Goal: Find specific page/section: Find specific page/section

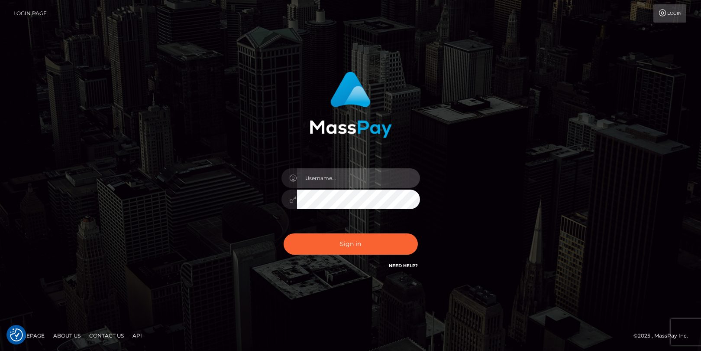
type input "Lou Jacobée"
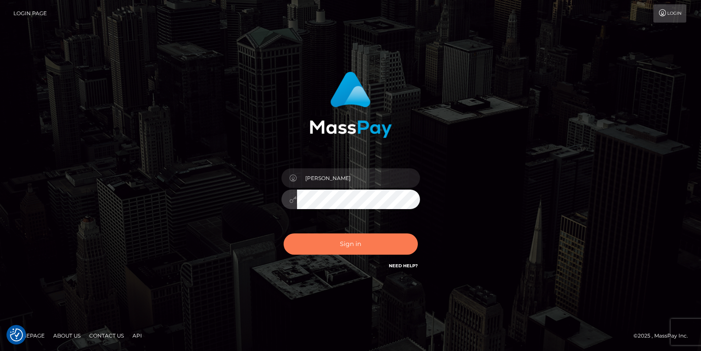
click at [327, 252] on button "Sign in" at bounding box center [351, 243] width 134 height 21
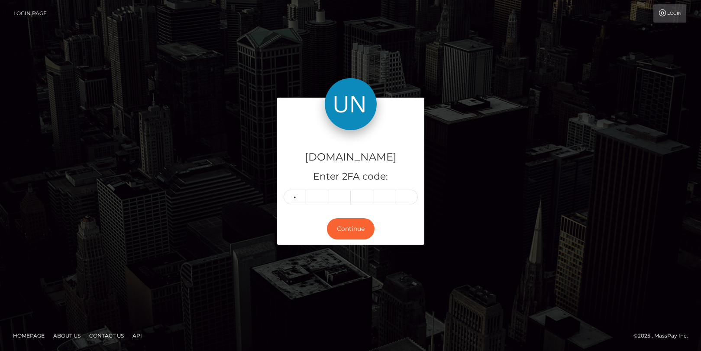
type input "0"
type input "5"
type input "7"
type input "9"
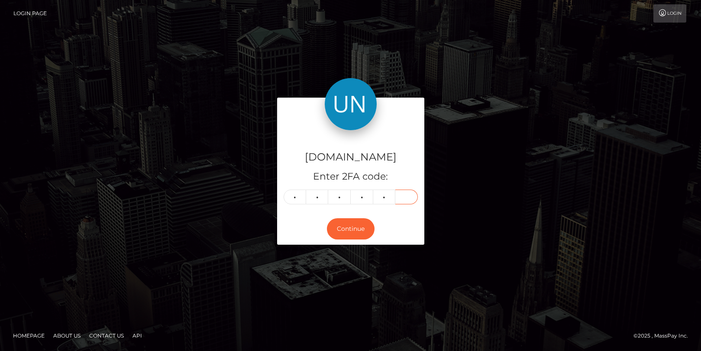
type input "9"
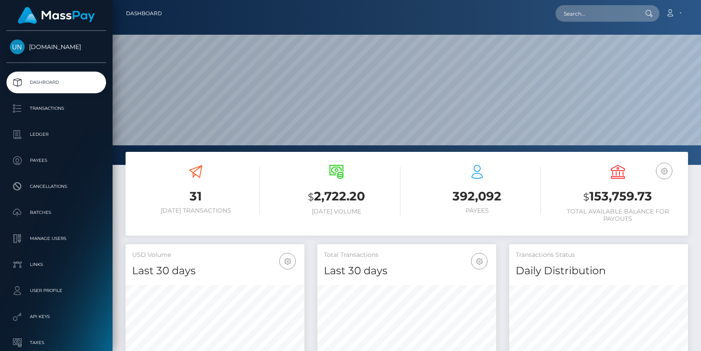
scroll to position [153, 179]
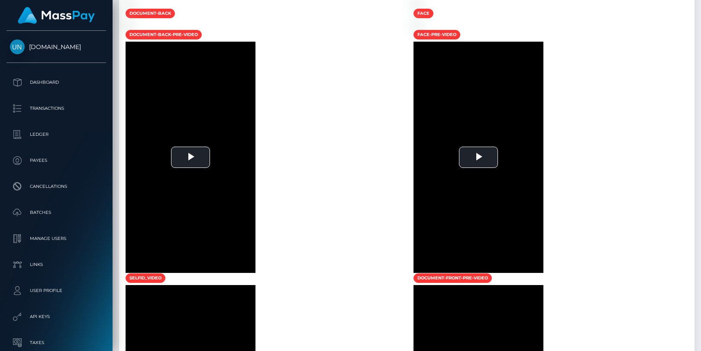
scroll to position [555, 0]
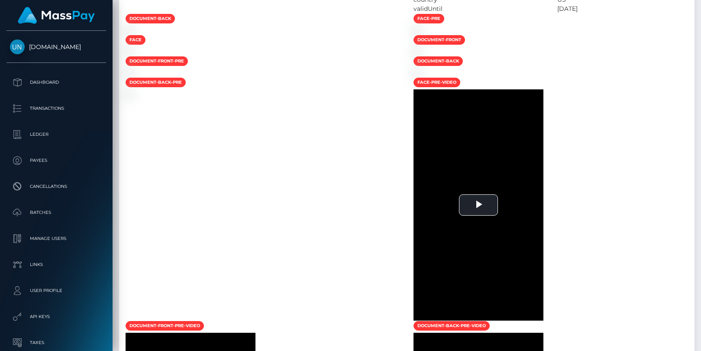
scroll to position [539, 0]
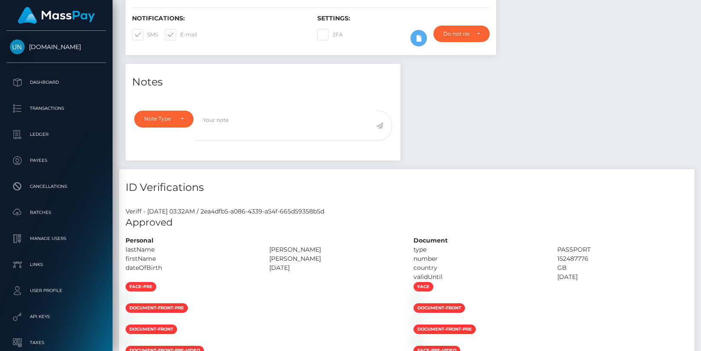
scroll to position [405, 0]
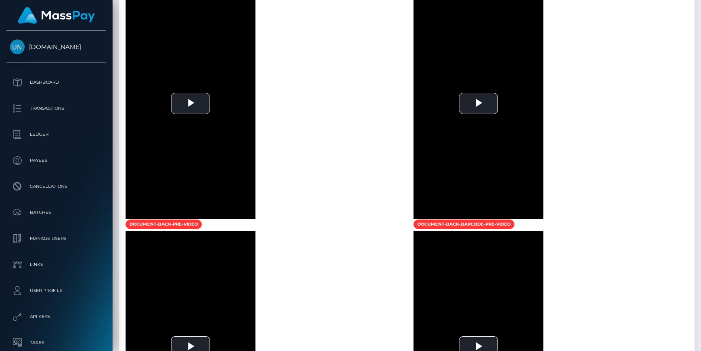
scroll to position [450, 0]
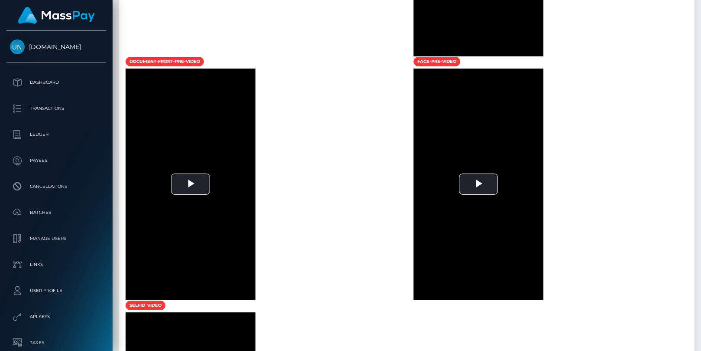
scroll to position [626, 0]
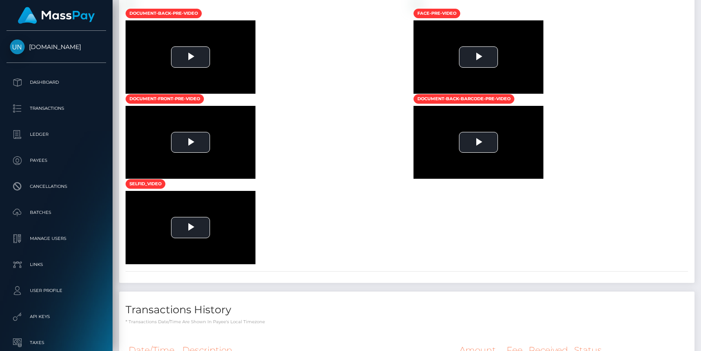
scroll to position [104, 179]
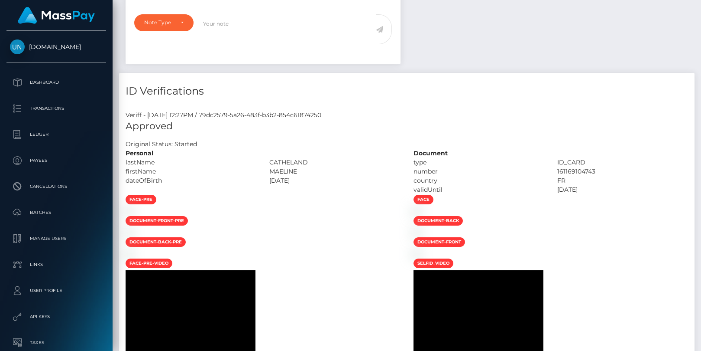
scroll to position [104, 179]
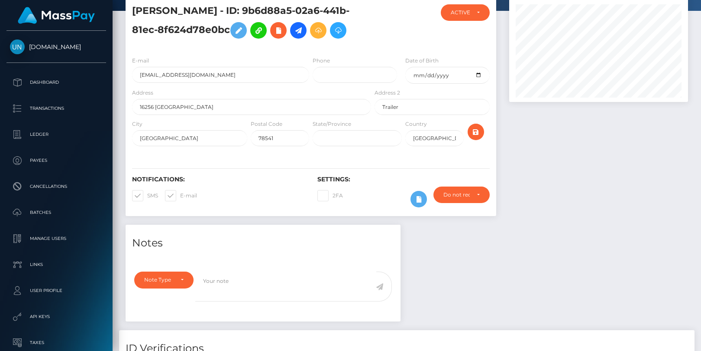
scroll to position [451, 0]
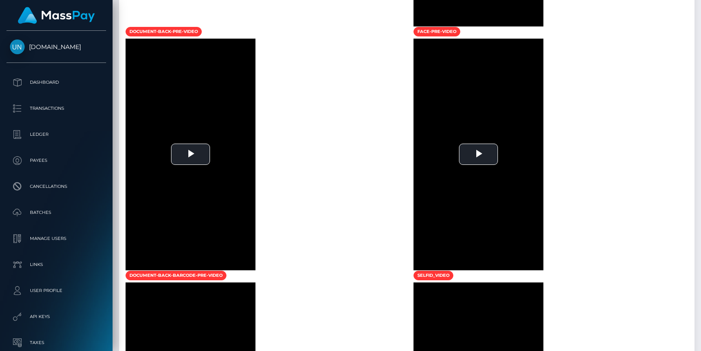
scroll to position [1013, 0]
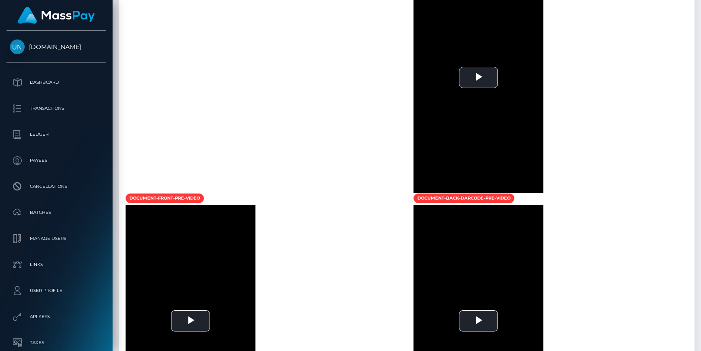
scroll to position [767, 0]
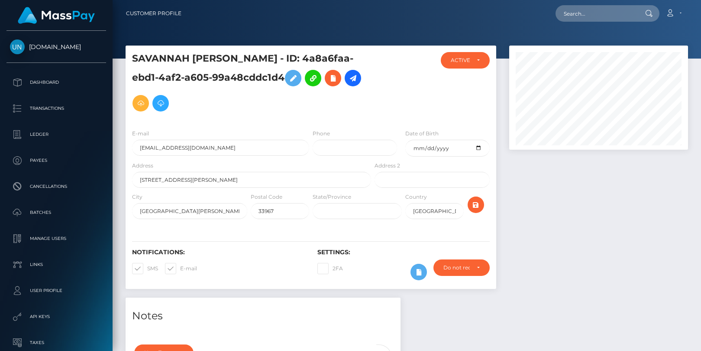
scroll to position [474, 0]
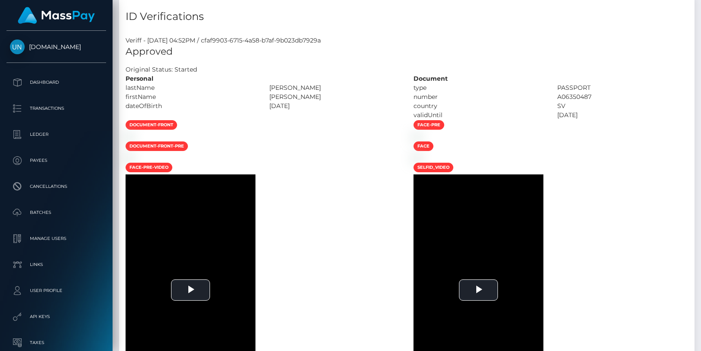
scroll to position [662, 0]
